Goal: Transaction & Acquisition: Purchase product/service

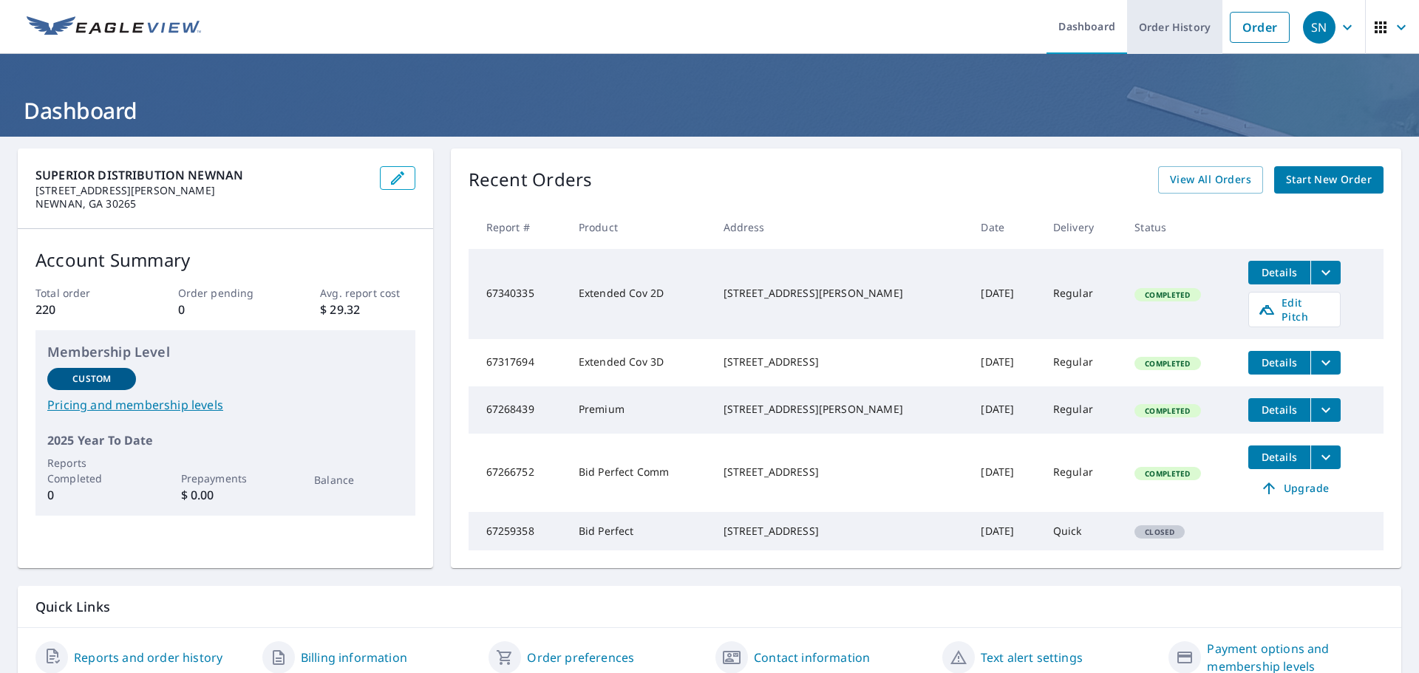
click at [1162, 20] on link "Order History" at bounding box center [1174, 27] width 95 height 54
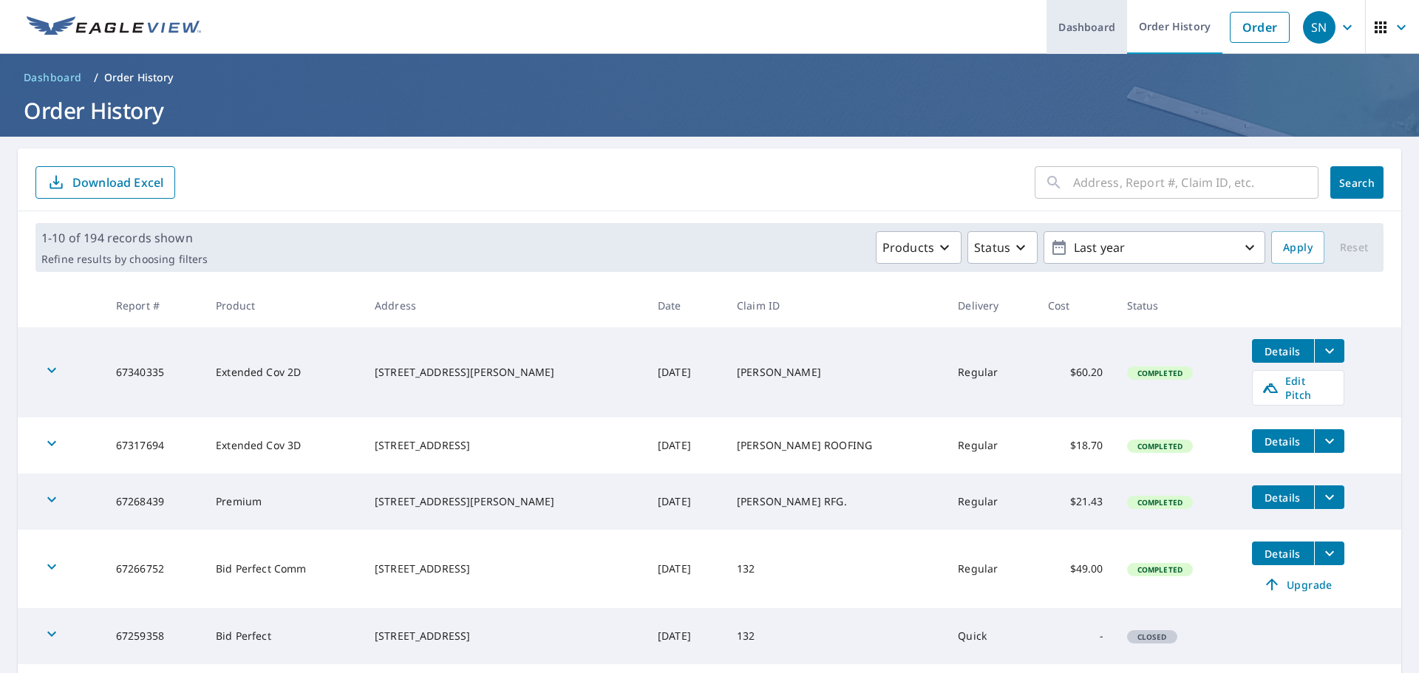
click at [1072, 29] on link "Dashboard" at bounding box center [1086, 27] width 81 height 54
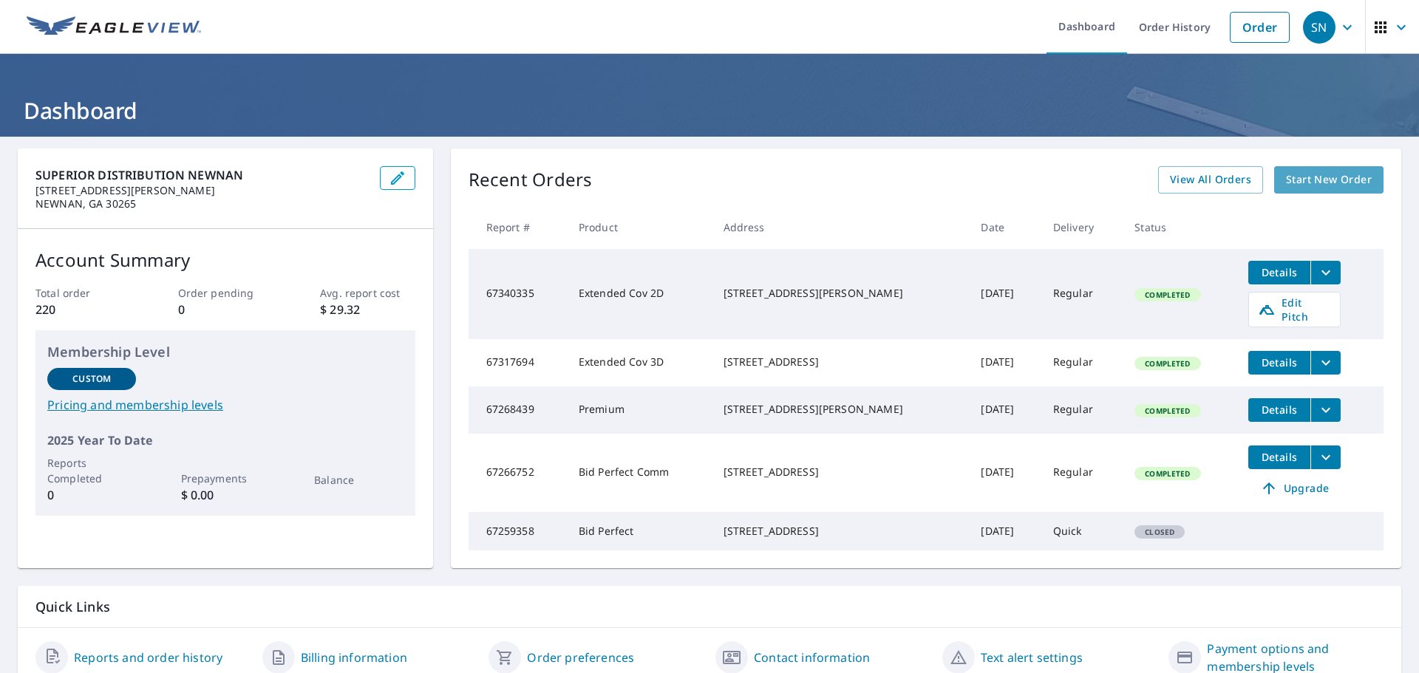
click at [1312, 179] on span "Start New Order" at bounding box center [1329, 180] width 86 height 18
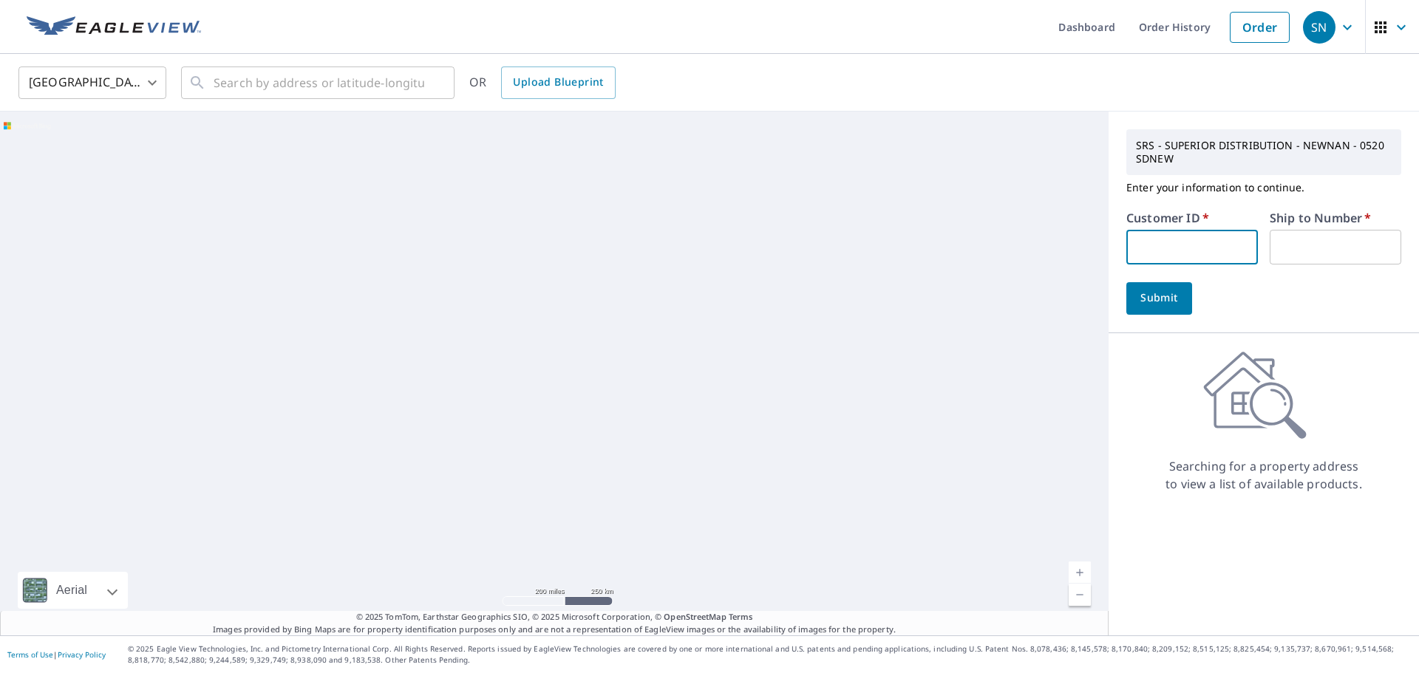
click at [1156, 241] on input "text" at bounding box center [1192, 247] width 132 height 35
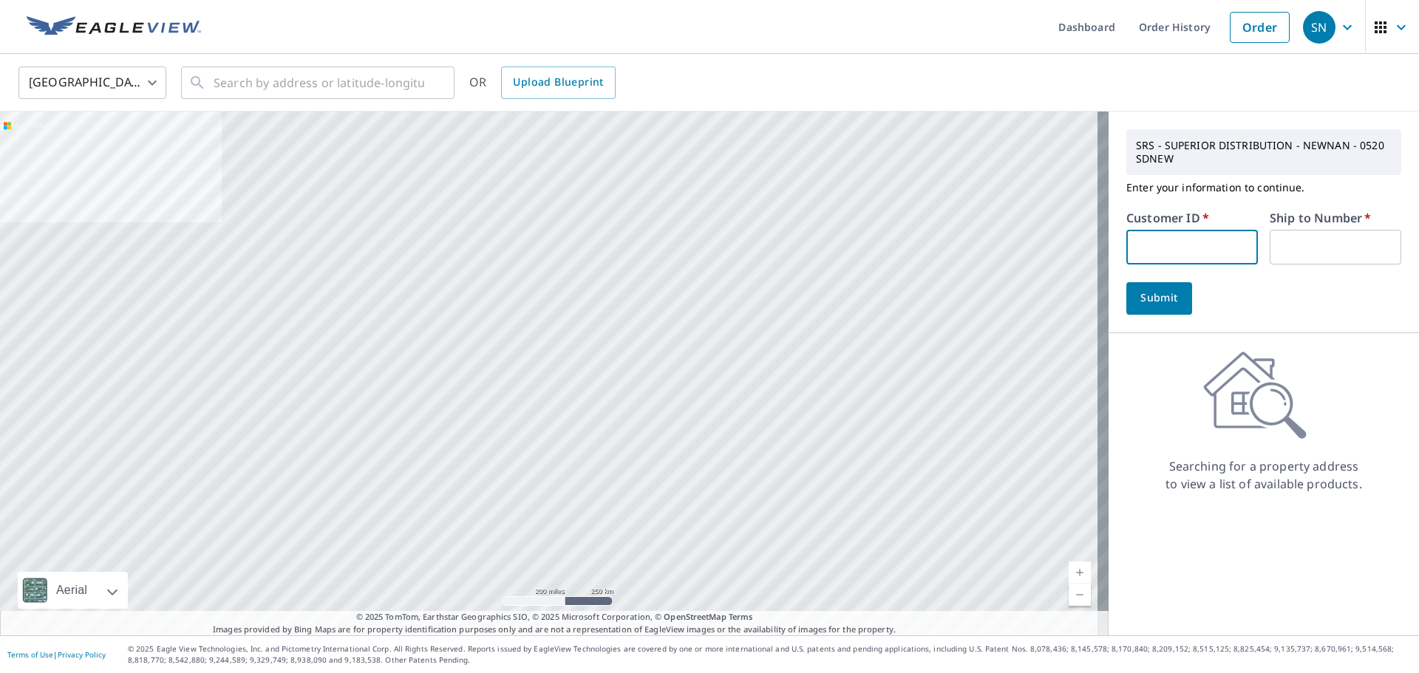
type input "mrf130"
click at [1280, 249] on input "text" at bounding box center [1336, 247] width 132 height 35
type input "1"
click at [1160, 300] on span "Submit" at bounding box center [1159, 298] width 42 height 18
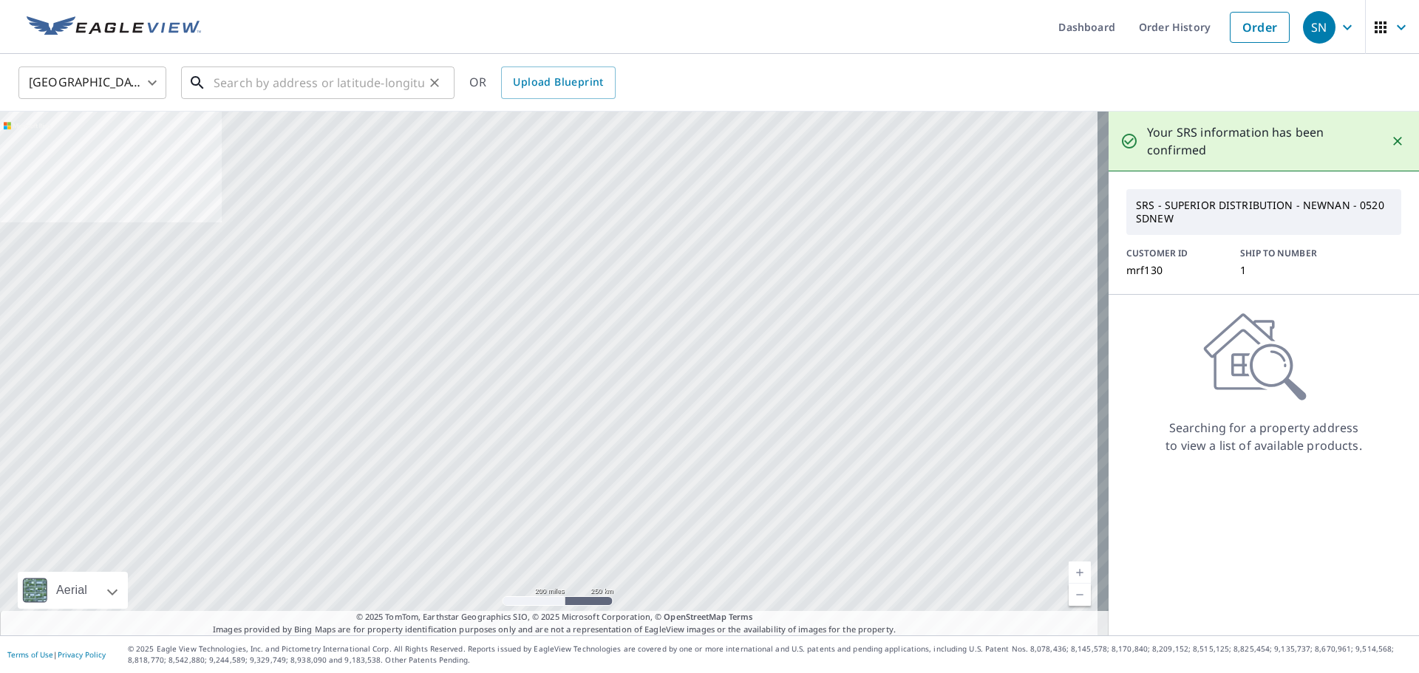
click at [257, 82] on input "text" at bounding box center [319, 82] width 211 height 41
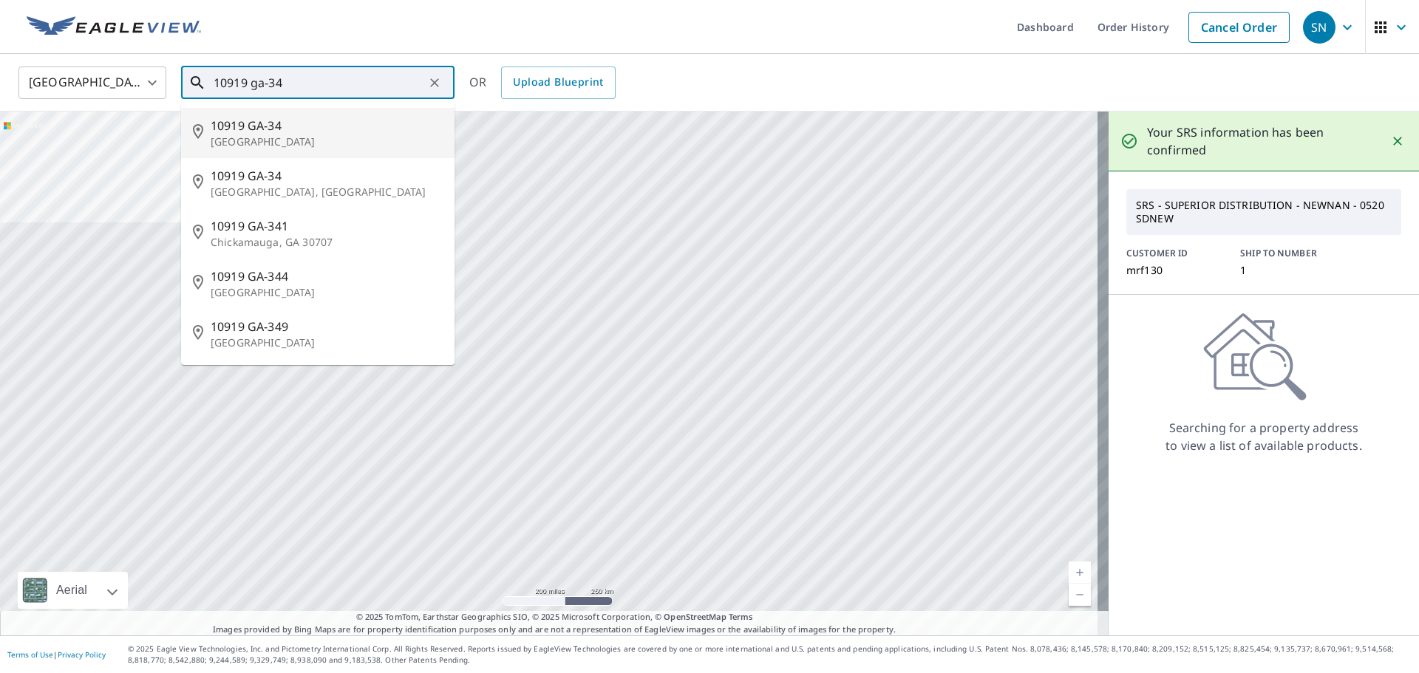
click at [319, 132] on span "10919 GA-34" at bounding box center [327, 126] width 232 height 18
type input "[STREET_ADDRESS]"
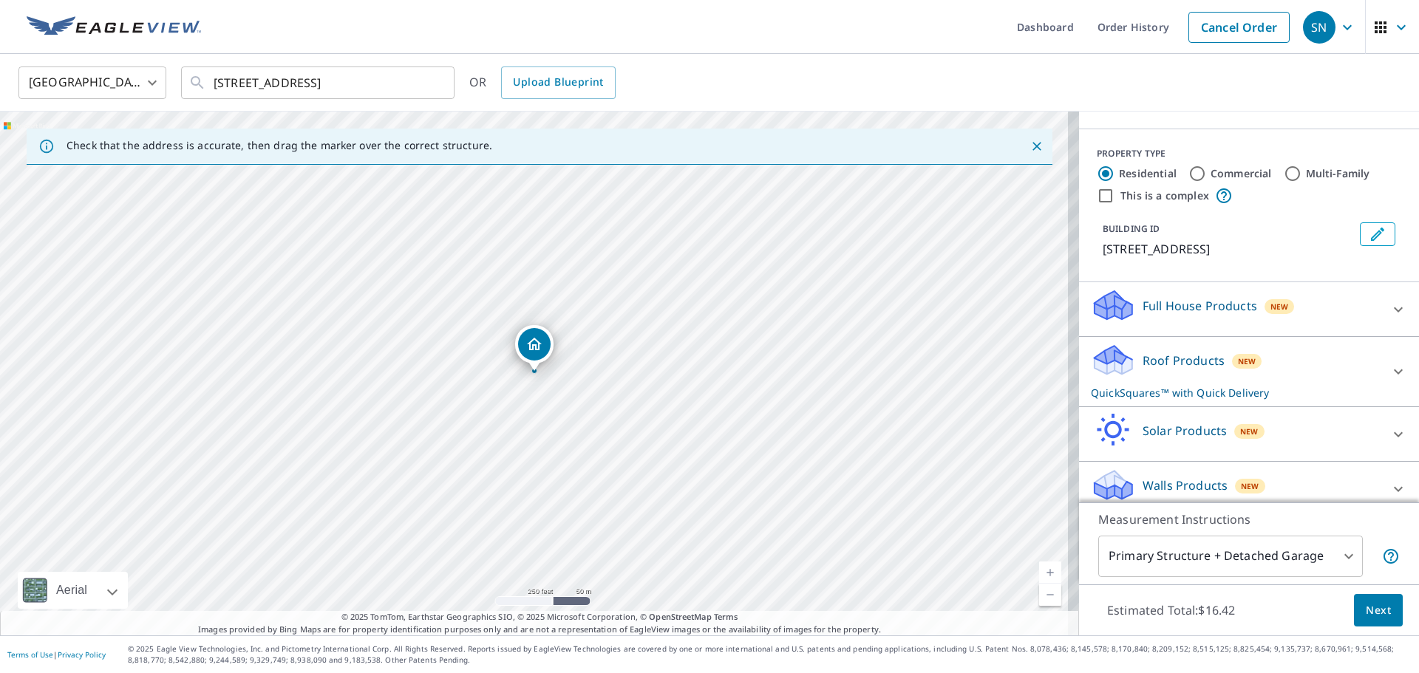
scroll to position [162, 0]
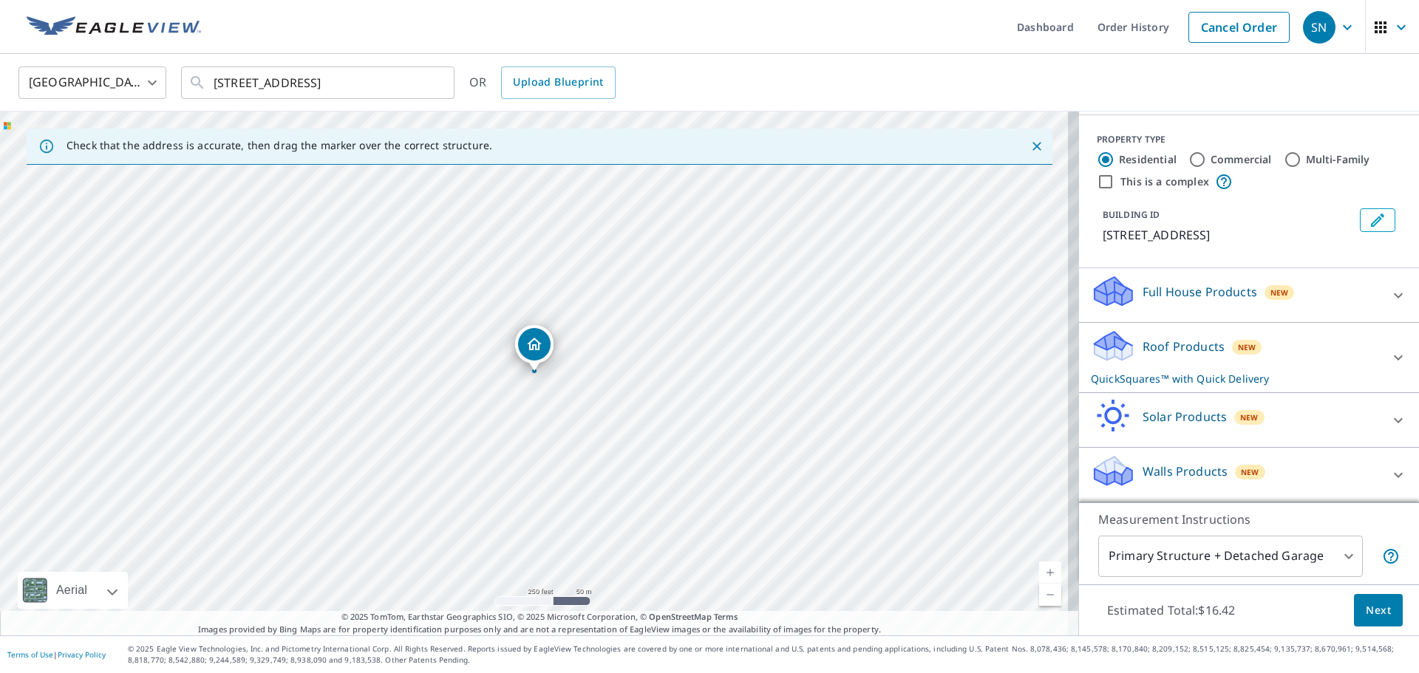
click at [1394, 360] on icon at bounding box center [1398, 357] width 9 height 5
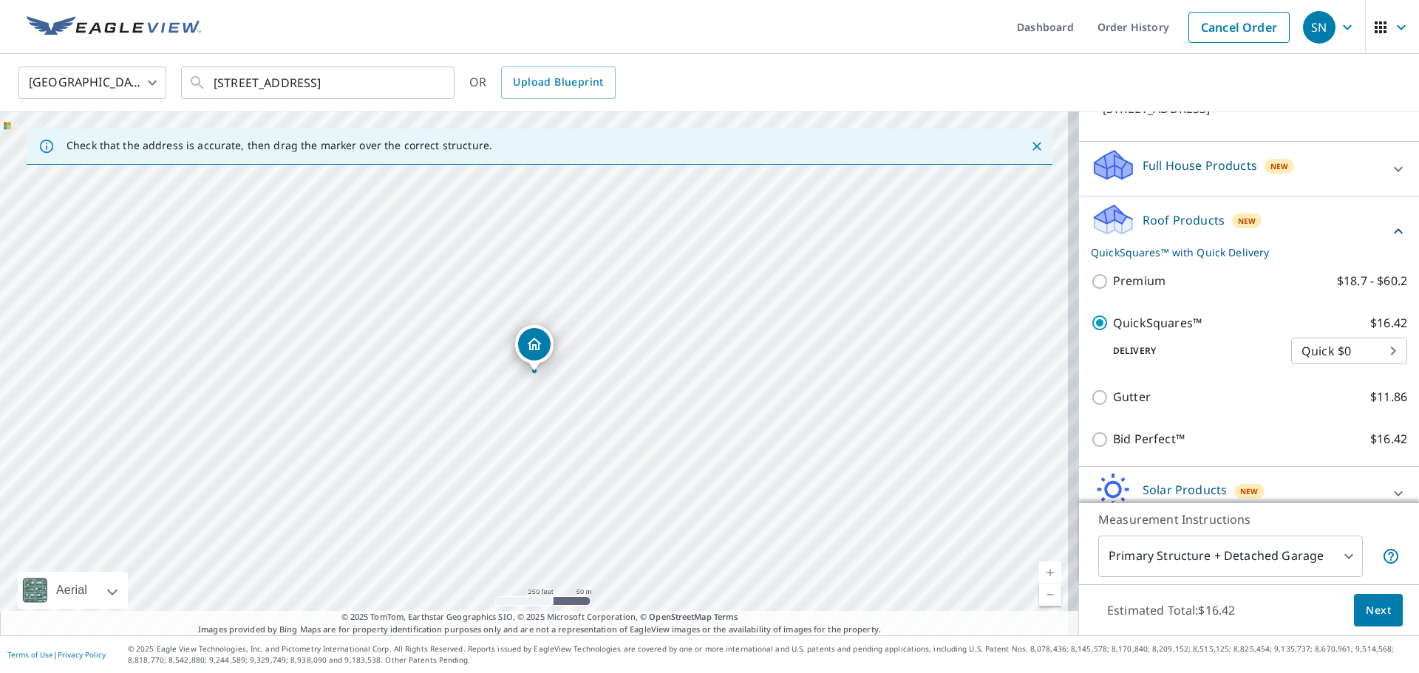
scroll to position [362, 0]
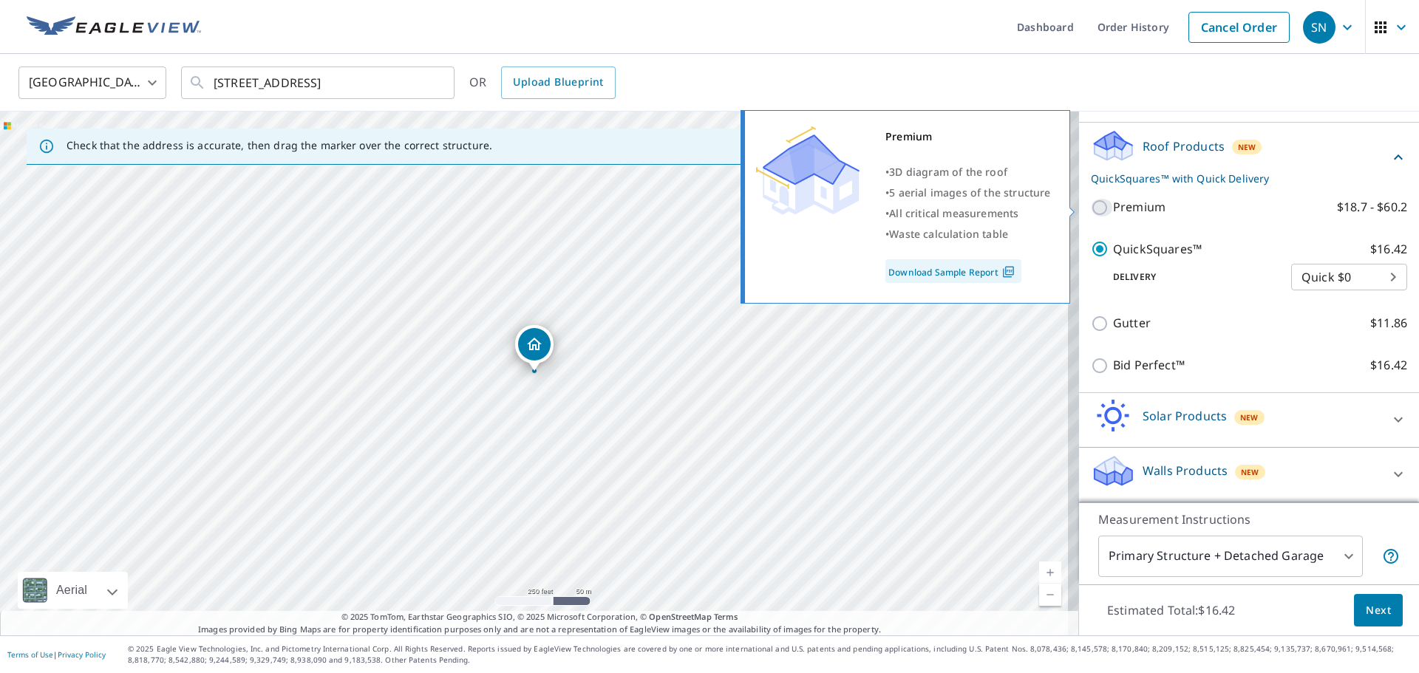
click at [1091, 205] on input "Premium $18.7 - $60.2" at bounding box center [1102, 208] width 22 height 18
checkbox input "true"
checkbox input "false"
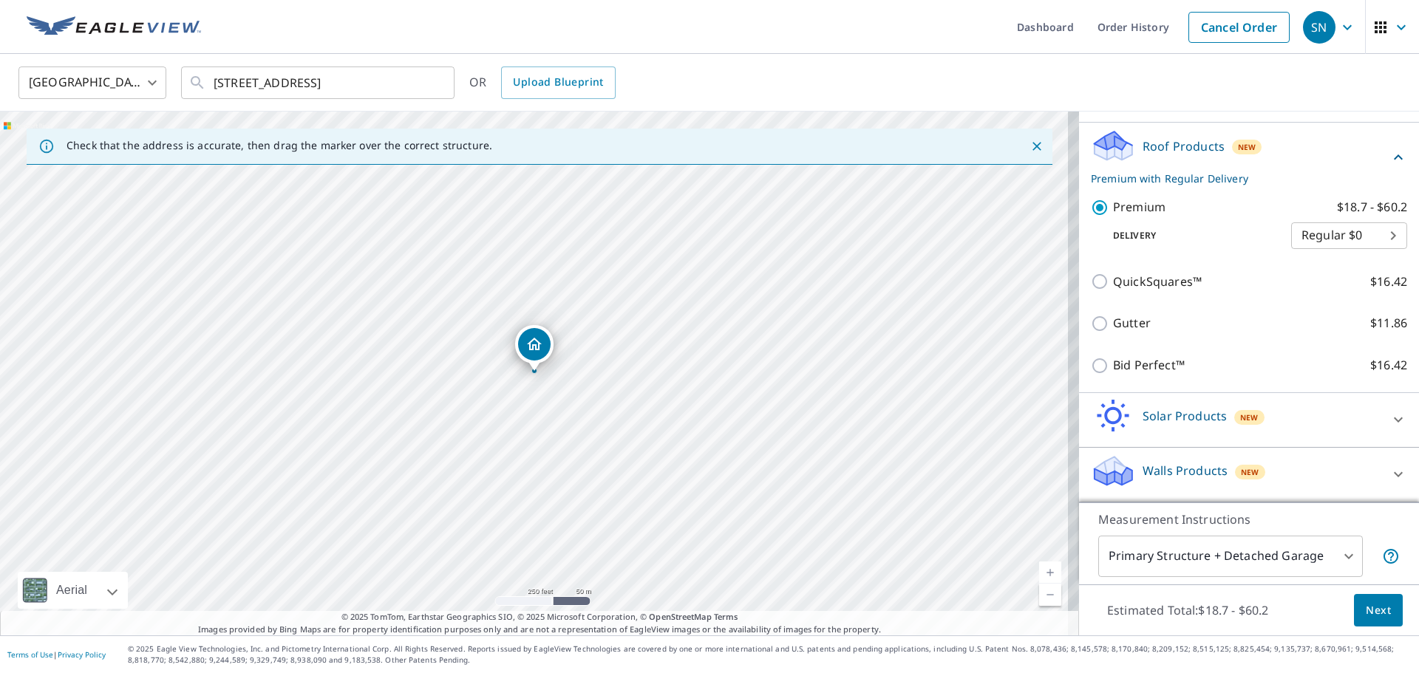
click at [880, 10] on ul "Dashboard Order History Cancel Order" at bounding box center [753, 27] width 1087 height 54
